Goal: Find specific page/section: Find specific page/section

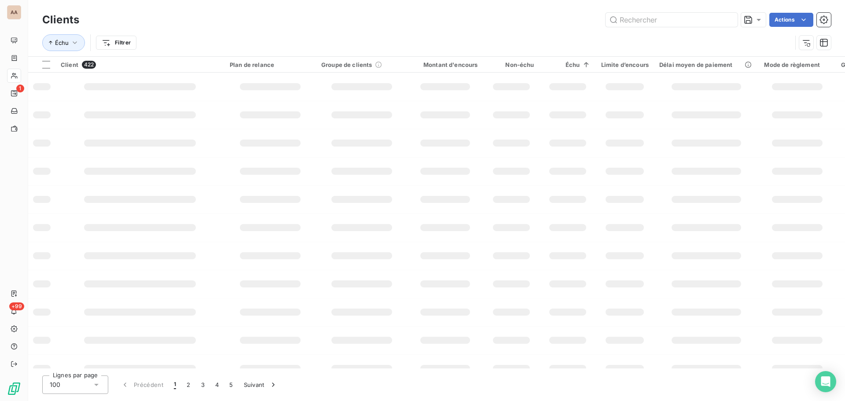
click at [16, 14] on div "AA" at bounding box center [14, 12] width 14 height 14
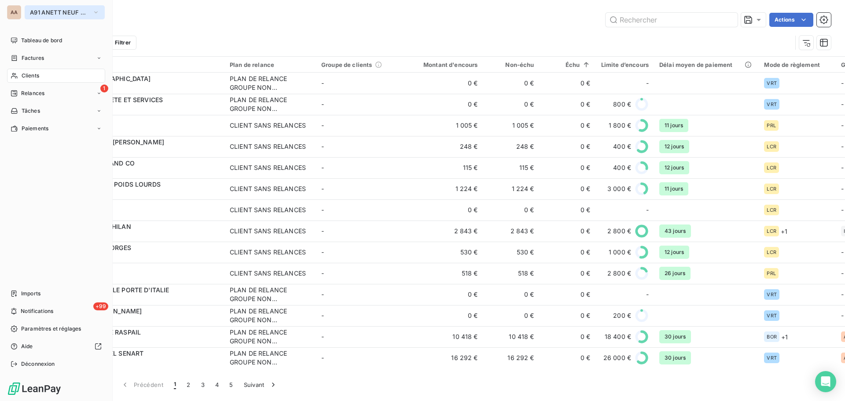
click at [37, 14] on span "A91 ANETT NEUF CHAMPAGNE" at bounding box center [59, 12] width 59 height 7
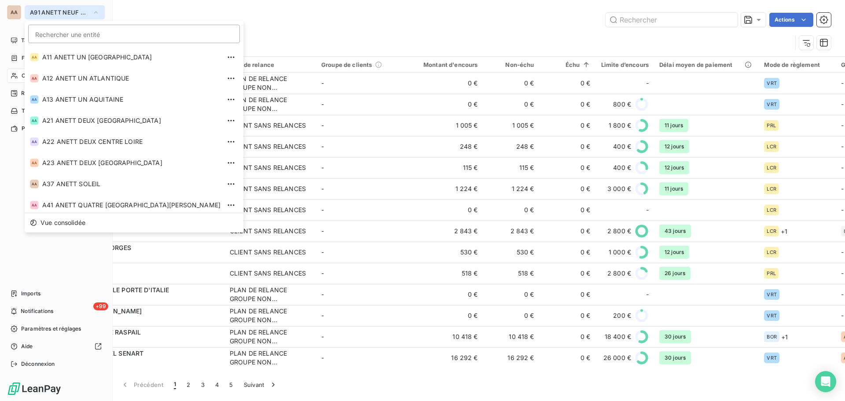
scroll to position [214, 0]
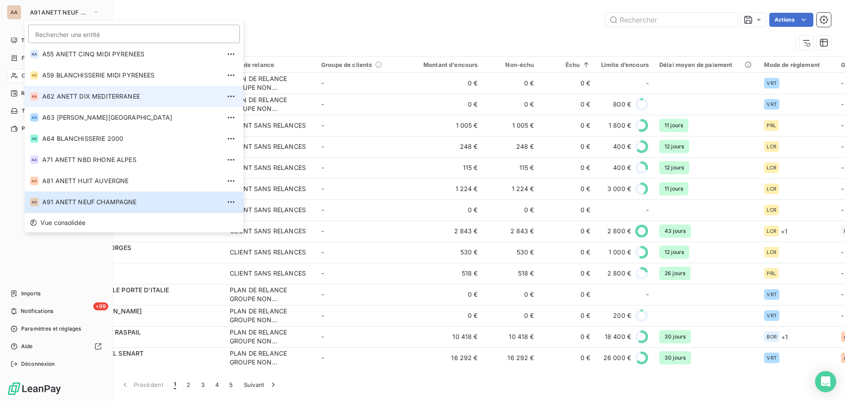
click at [86, 103] on li "AA A62 [PERSON_NAME] MEDITERRANEE" at bounding box center [134, 96] width 219 height 21
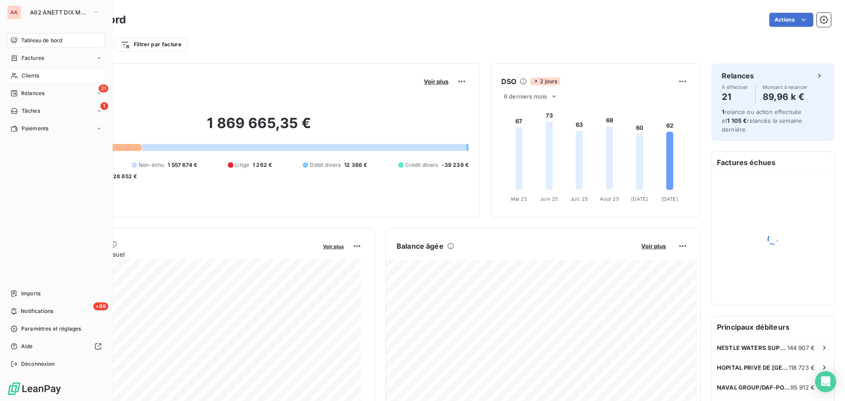
click at [33, 77] on span "Clients" at bounding box center [31, 76] width 18 height 8
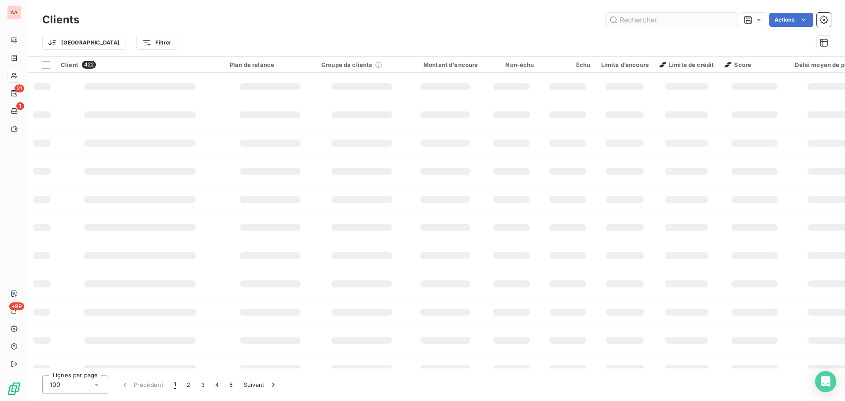
click at [624, 19] on input "text" at bounding box center [672, 20] width 132 height 14
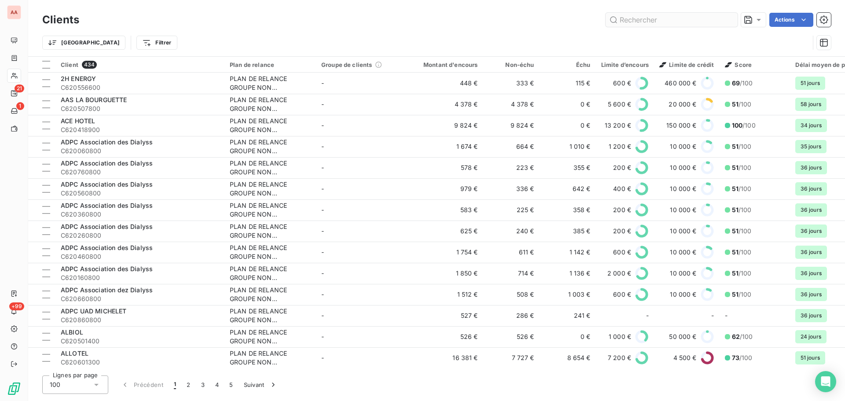
click at [625, 19] on input "text" at bounding box center [672, 20] width 132 height 14
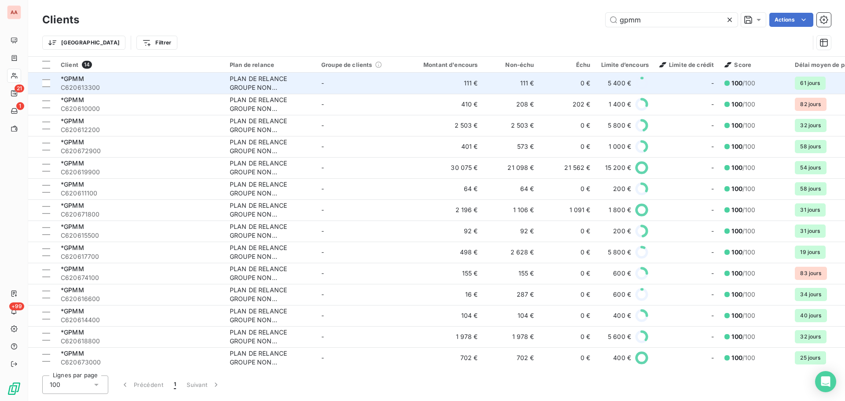
type input "gpmm"
click at [249, 86] on div "PLAN DE RELANCE GROUPE NON AUTOMATIQUE" at bounding box center [270, 83] width 81 height 18
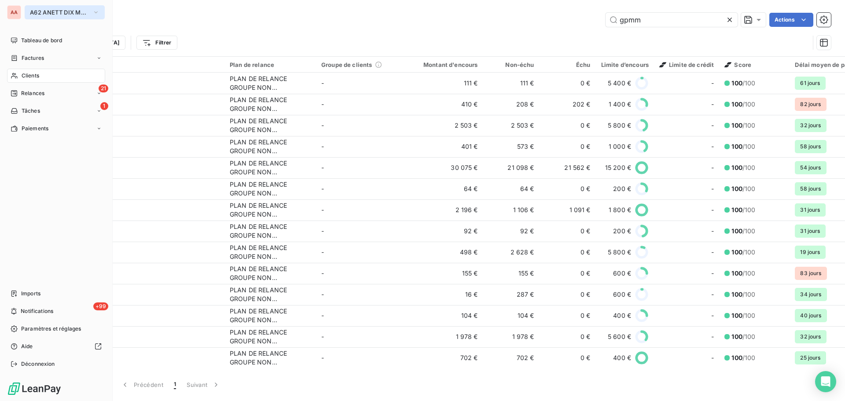
click at [37, 8] on button "A62 ANETT DIX MEDITERRANEE" at bounding box center [65, 12] width 80 height 14
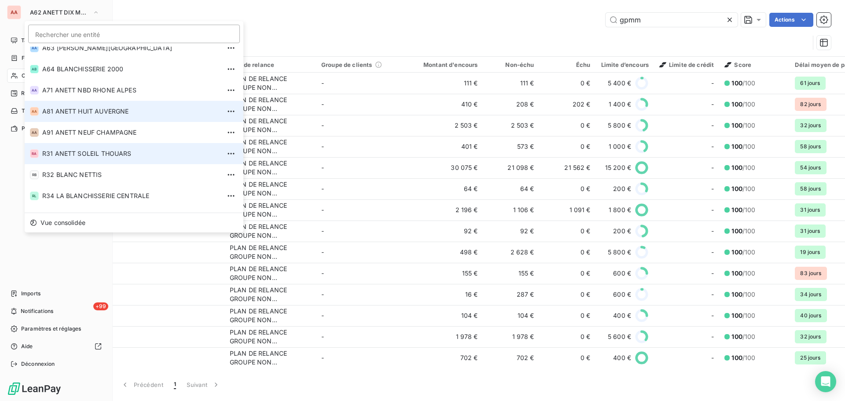
scroll to position [285, 0]
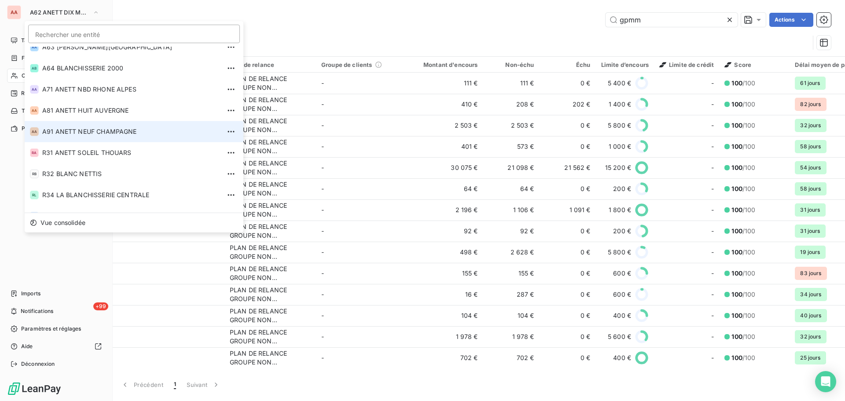
click at [89, 135] on span "A91 ANETT NEUF CHAMPAGNE" at bounding box center [131, 131] width 178 height 9
